Goal: Information Seeking & Learning: Learn about a topic

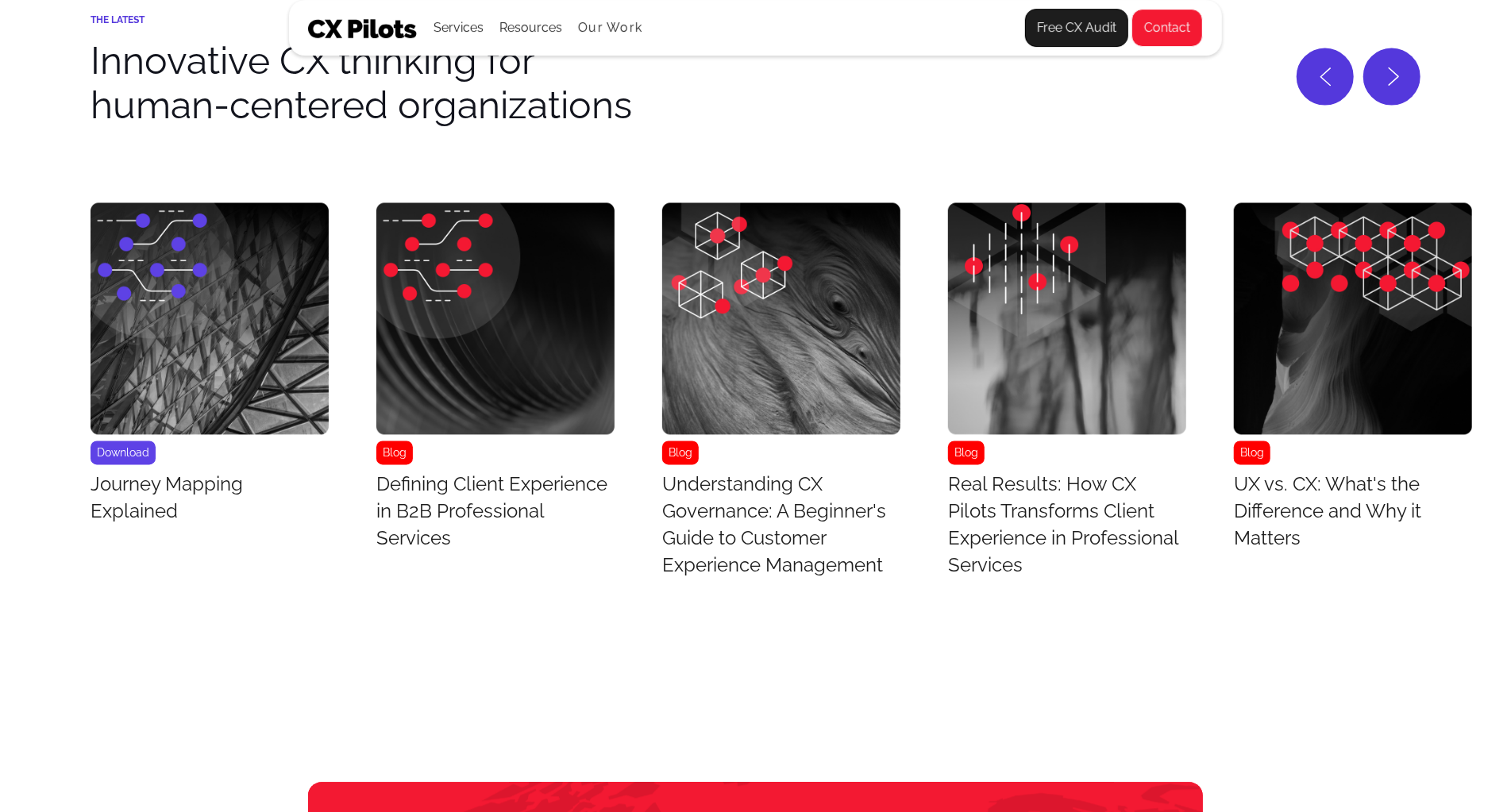
scroll to position [6631, 0]
click at [1457, 543] on h3 "UX vs. CX: What's the Difference and Why it Matters" at bounding box center [1353, 511] width 238 height 81
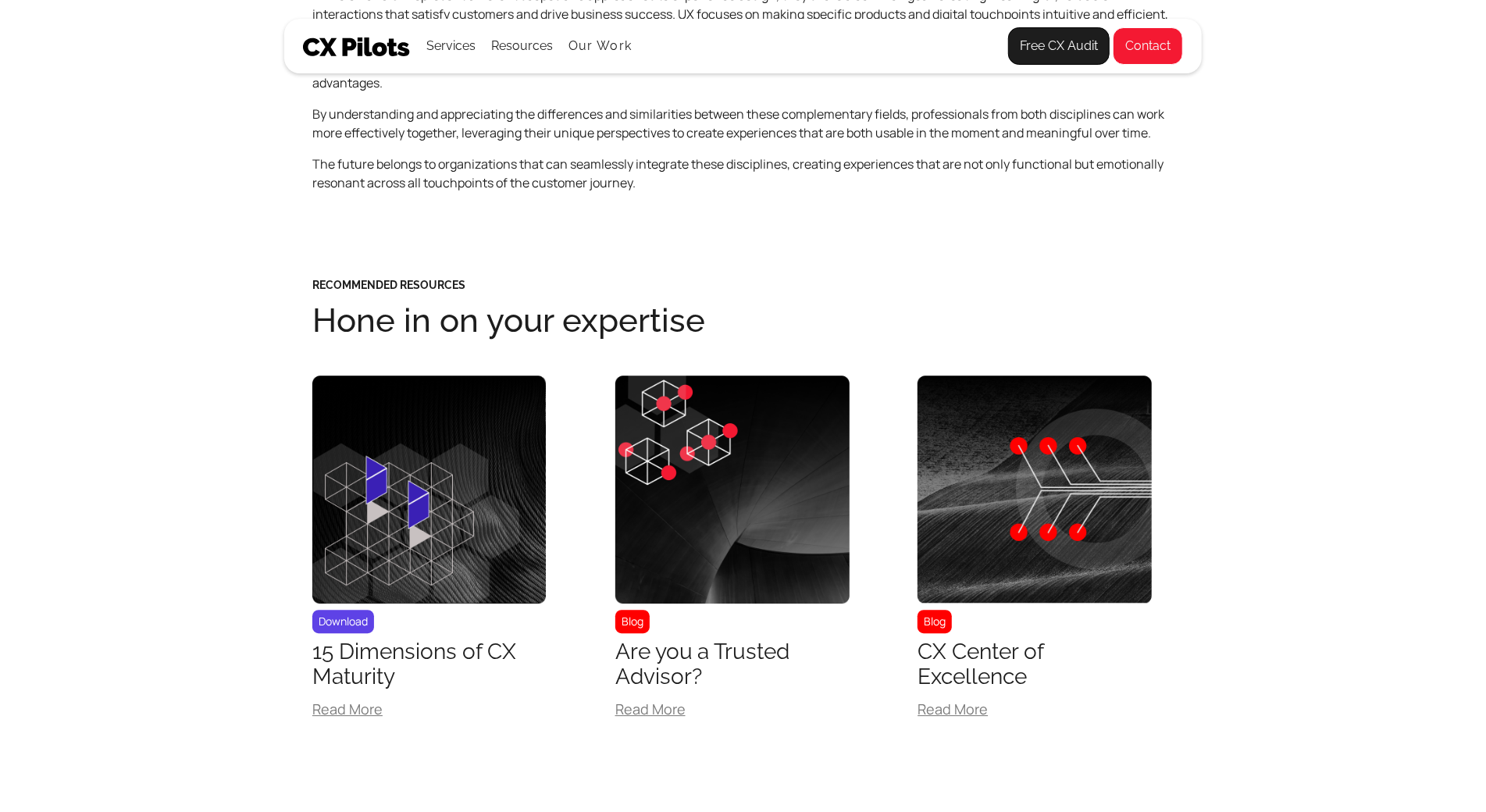
scroll to position [7737, 0]
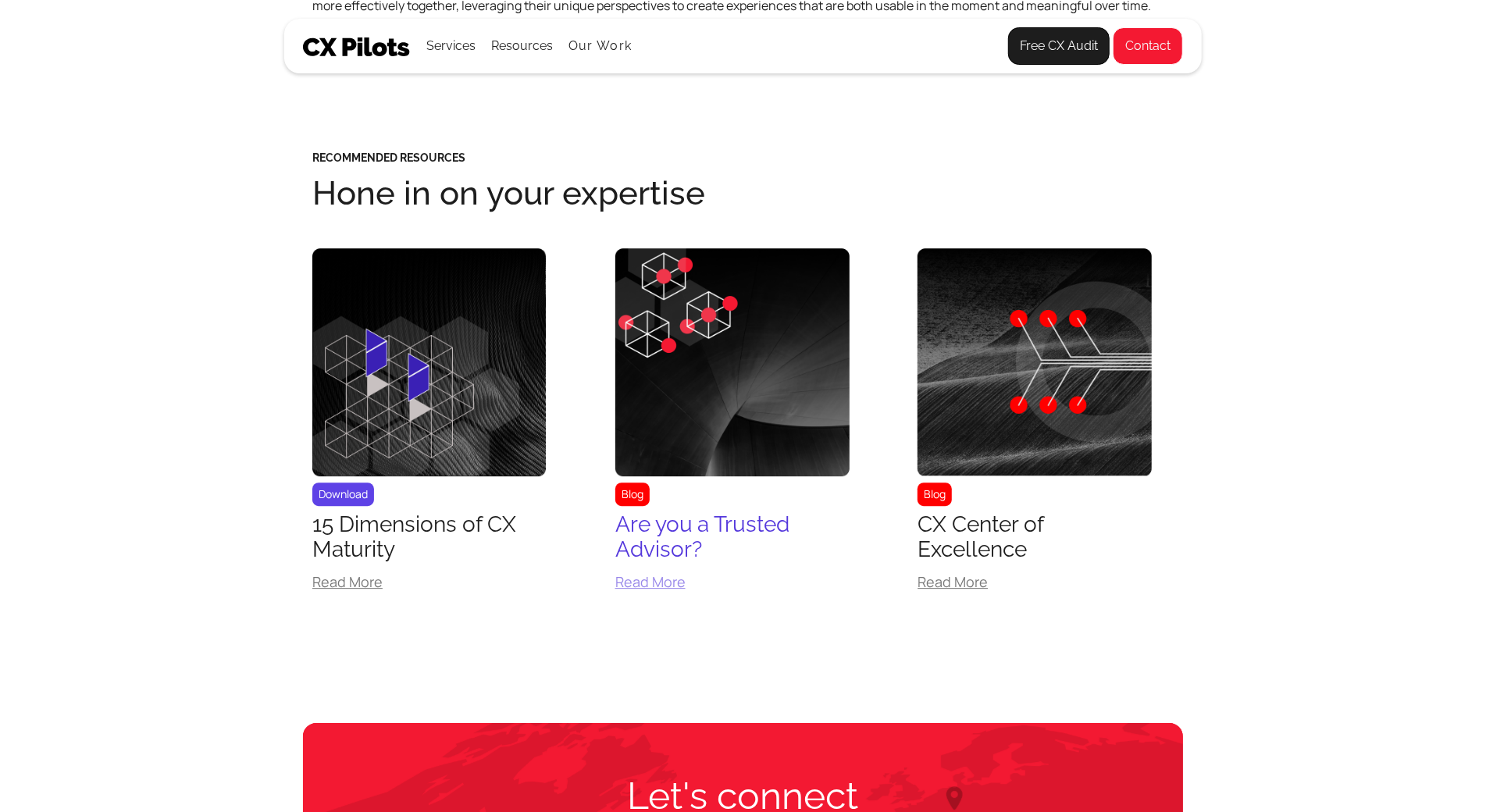
click at [716, 537] on div "Are you a Trusted Advisor?" at bounding box center [732, 537] width 234 height 50
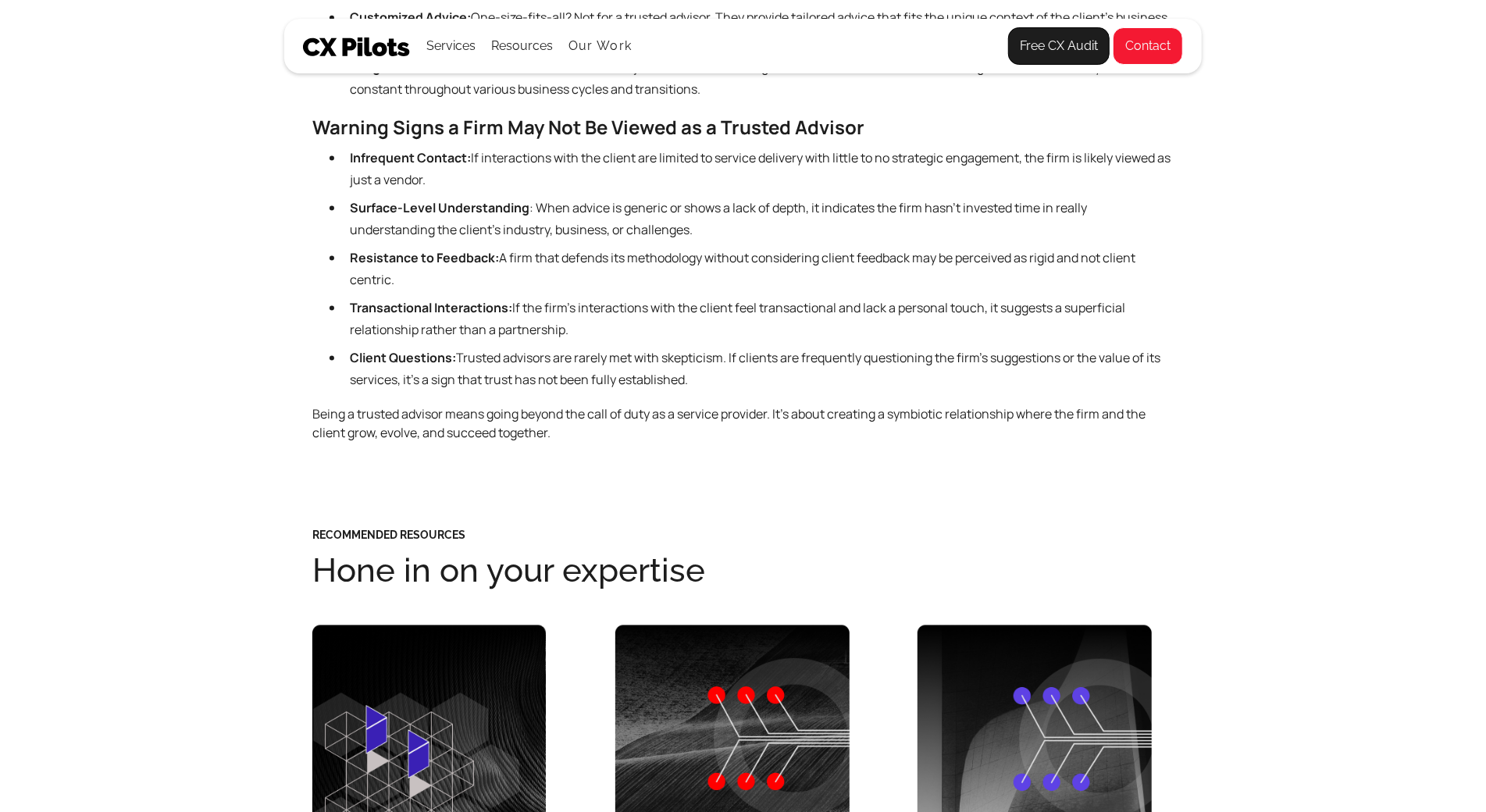
scroll to position [1709, 0]
